Goal: Task Accomplishment & Management: Use online tool/utility

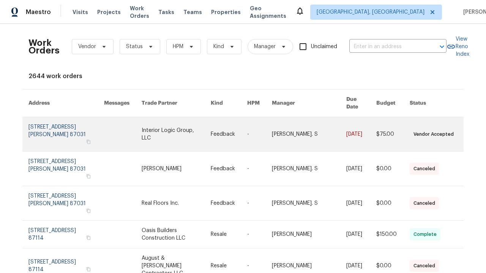
click at [243, 123] on link at bounding box center [229, 134] width 36 height 34
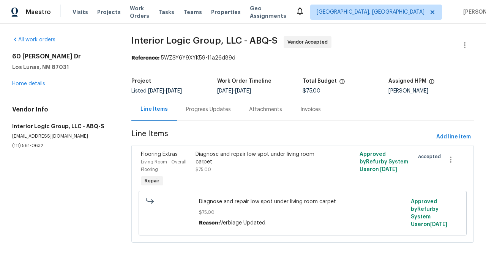
click at [302, 170] on div "Diagnose and repair low spot under living room carpet $75.00" at bounding box center [262, 162] width 132 height 23
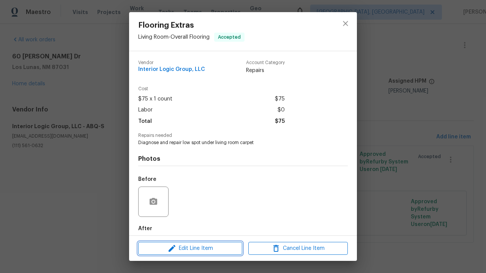
click at [190, 248] on span "Edit Line Item" at bounding box center [190, 248] width 99 height 9
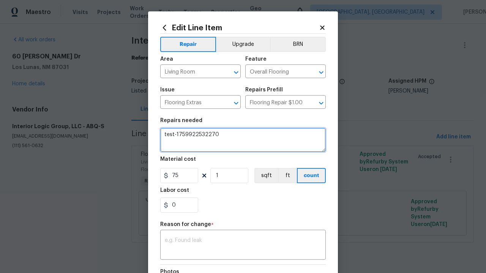
type textarea "test-1759922532270"
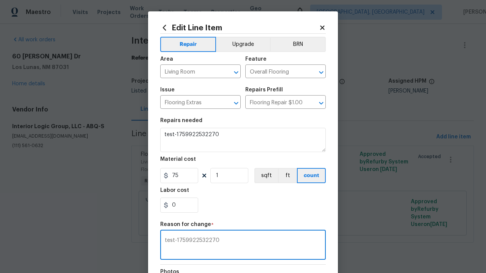
type textarea "test-1759922532270"
checkbox input "true"
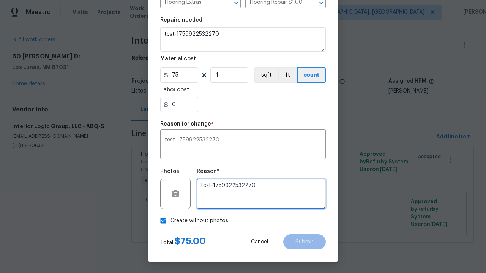
type textarea "test-1759922532270"
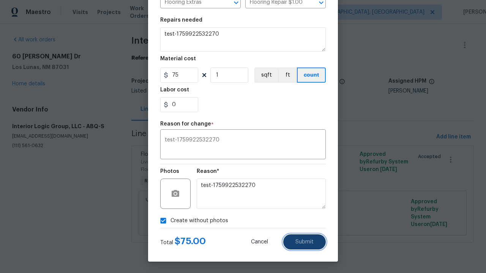
click at [305, 242] on span "Submit" at bounding box center [304, 243] width 18 height 6
